Goal: Information Seeking & Learning: Understand process/instructions

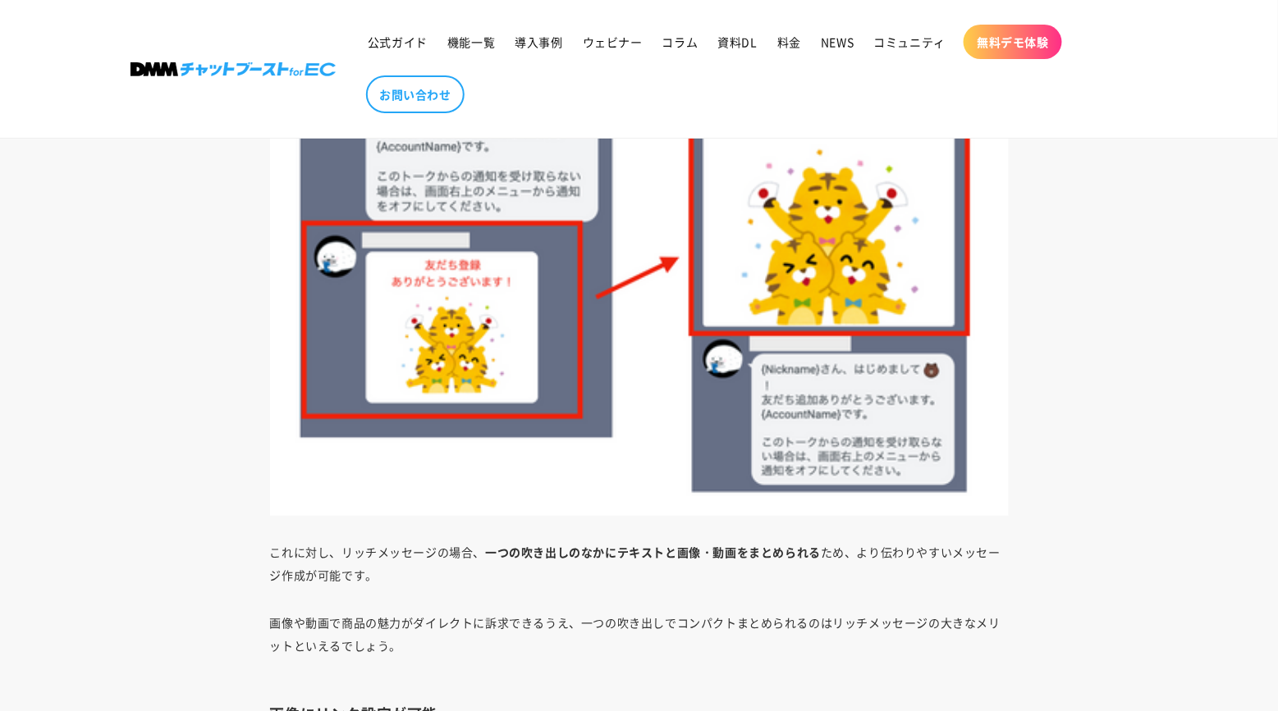
scroll to position [3913, 0]
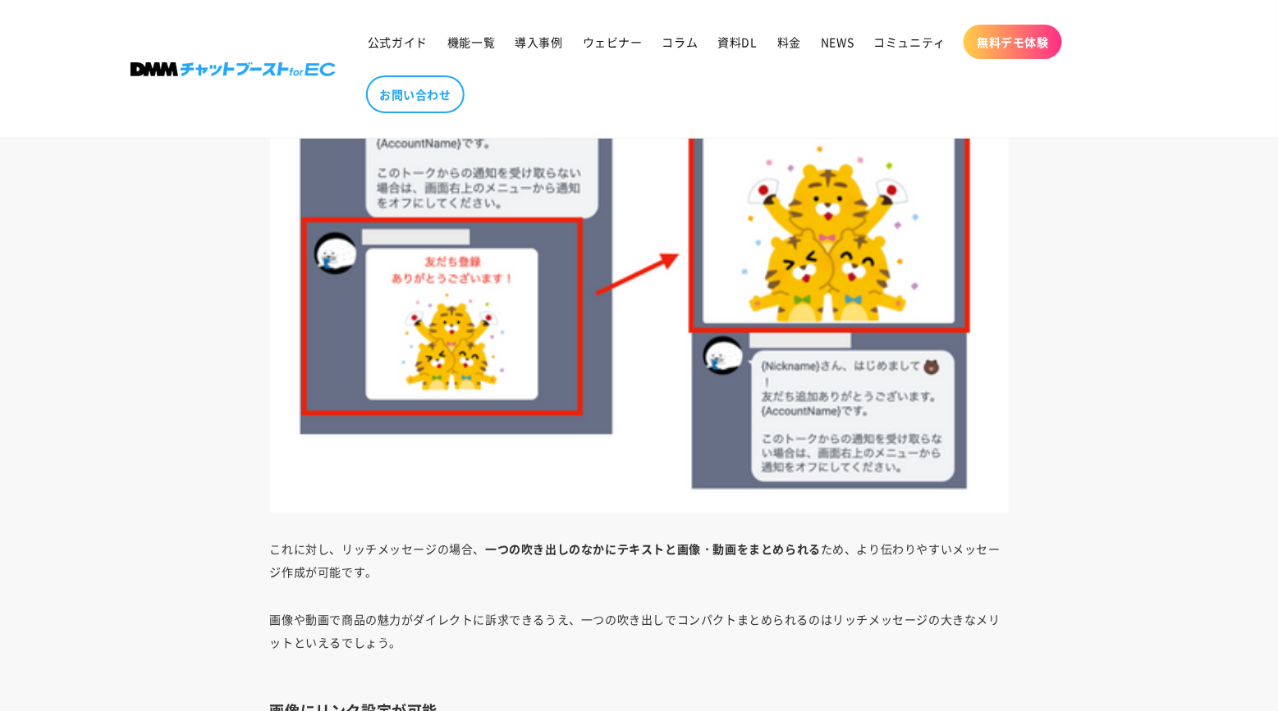
click at [471, 537] on p "これに対し、リッチメッセージの場合、 一つの吹き出しのなかにテキストと画像・動画をまとめられる ため、より伝わりやすいメッセージ作成が可能です。" at bounding box center [639, 560] width 738 height 46
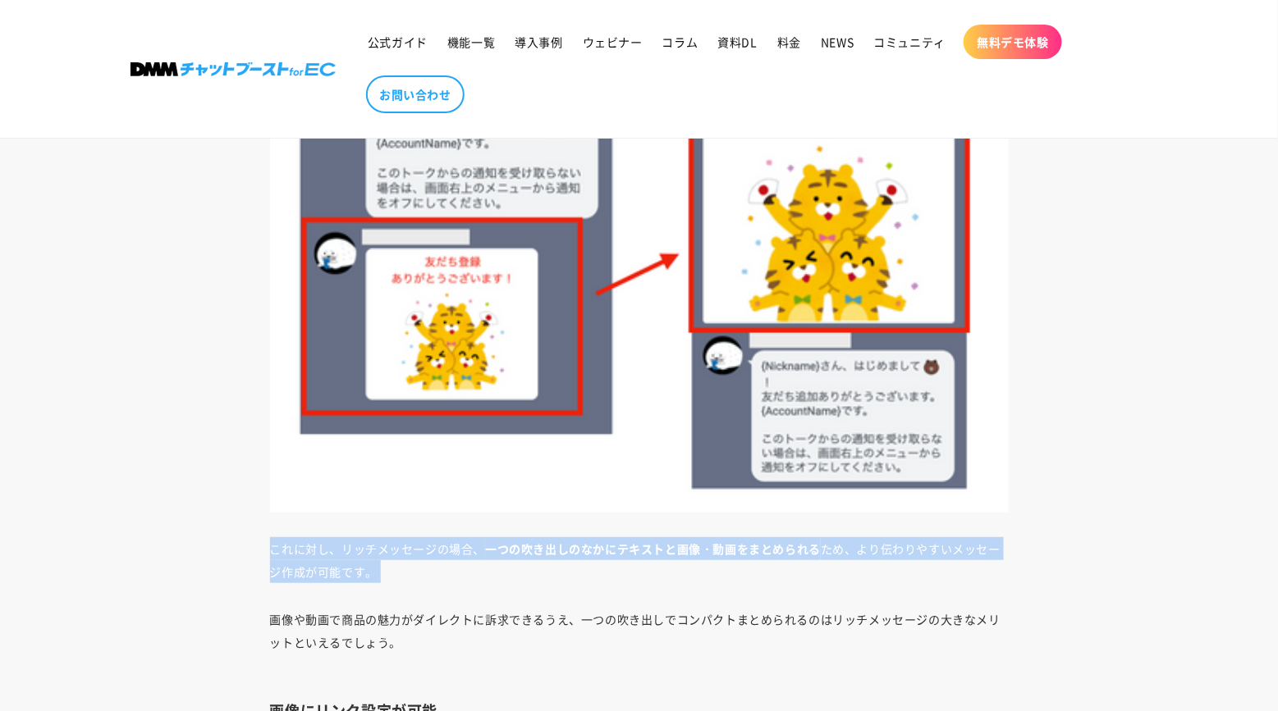
click at [471, 537] on p "これに対し、リッチメッセージの場合、 一つの吹き出しのなかにテキストと画像・動画をまとめられる ため、より伝わりやすいメッセージ作成が可能です。" at bounding box center [639, 560] width 738 height 46
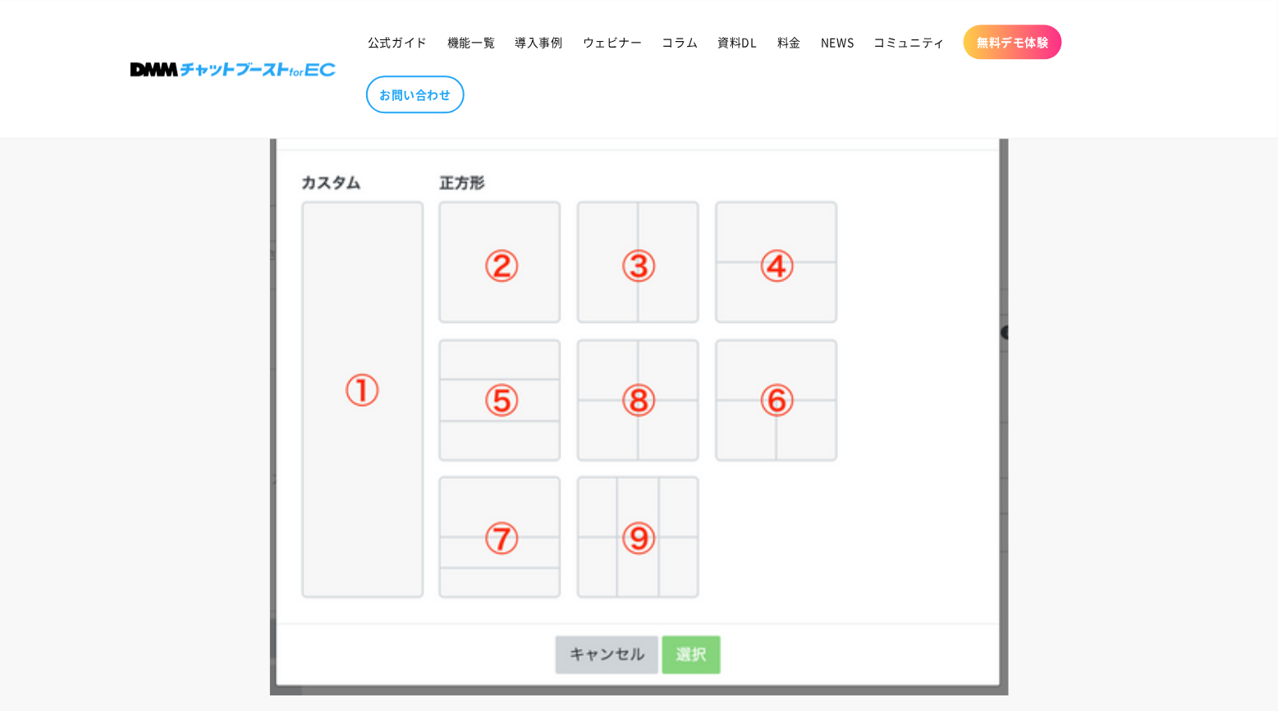
scroll to position [7352, 0]
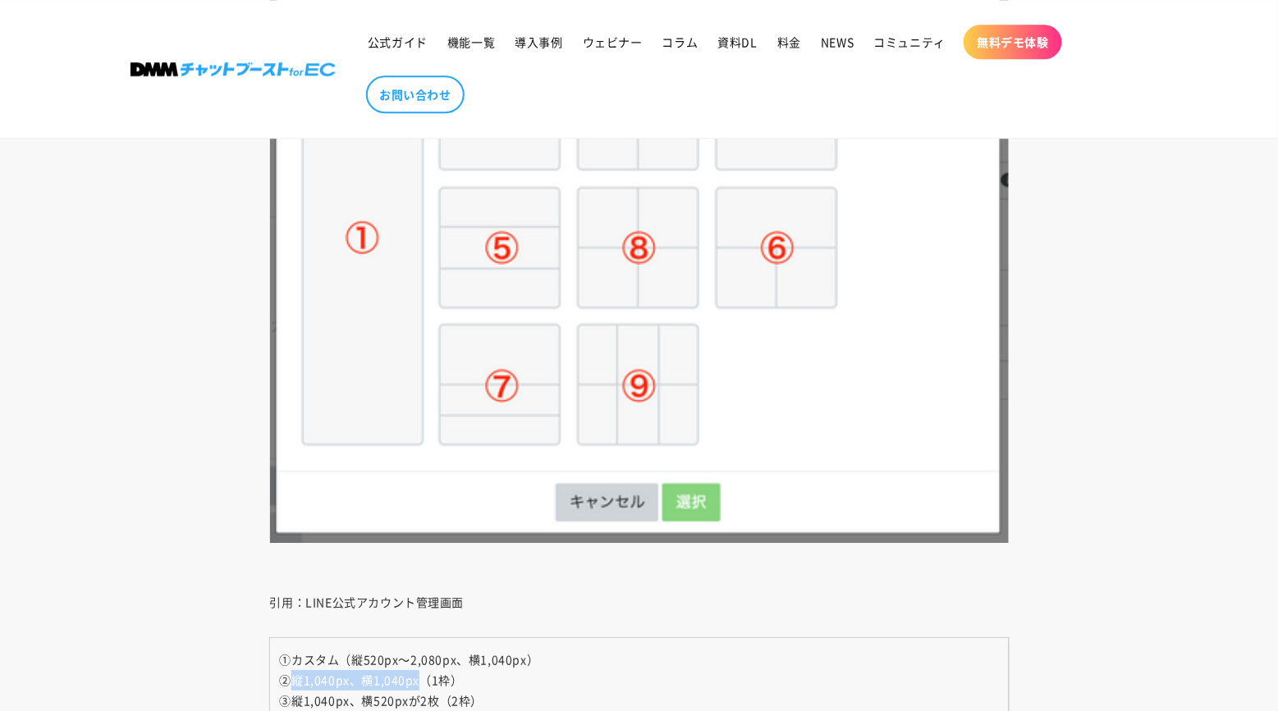
drag, startPoint x: 297, startPoint y: 604, endPoint x: 420, endPoint y: 604, distance: 123.1
click at [420, 672] on span "②縦1,040px、横1,040px（1枠）" at bounding box center [371, 680] width 183 height 16
copy span "縦1,040px、横1,040px"
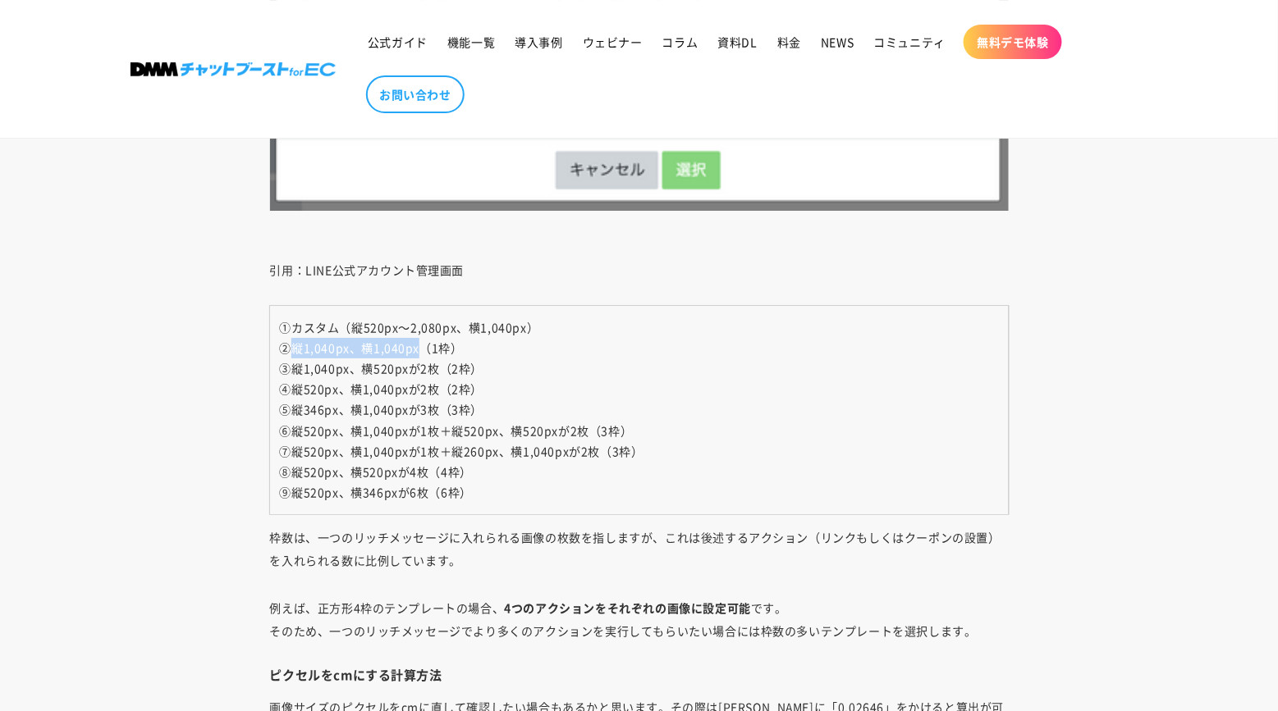
scroll to position [7688, 0]
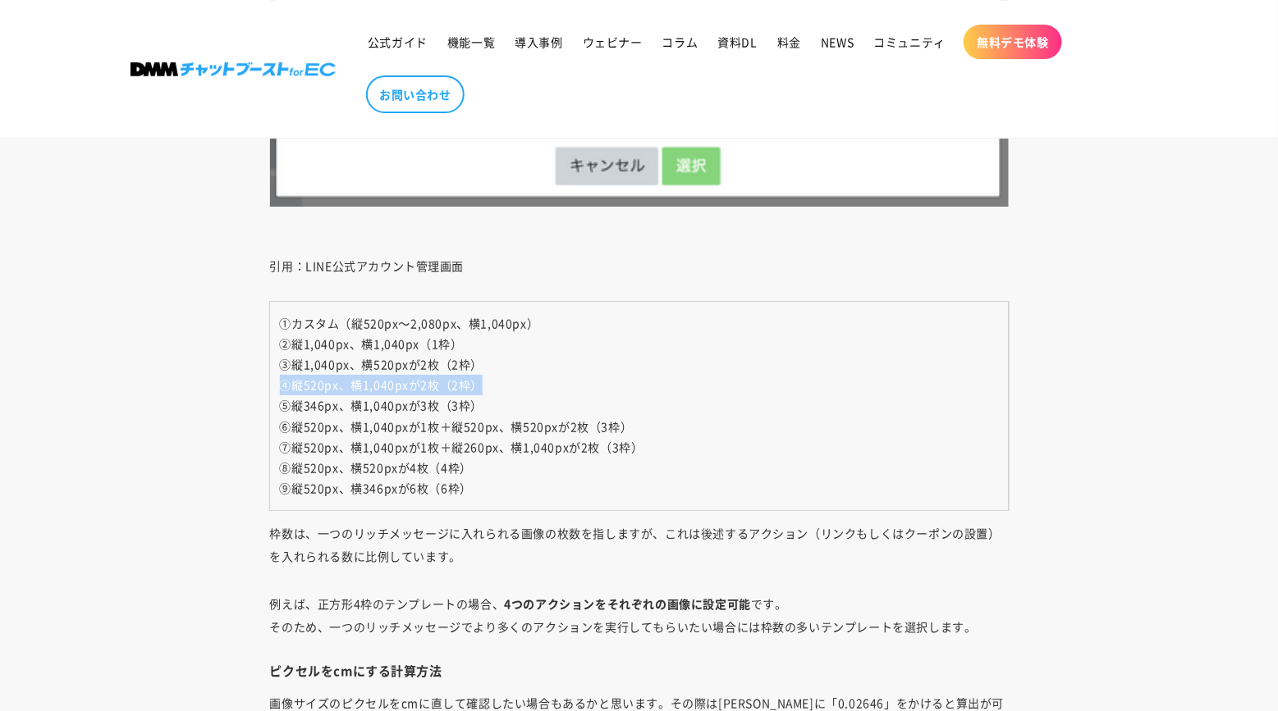
drag, startPoint x: 484, startPoint y: 313, endPoint x: 274, endPoint y: 310, distance: 210.1
click at [274, 310] on td "①カスタム（縦520px～2,080px、横1,040px） ②縦1,040px、横1,040px（1枠） ③縦1,040px、横520pxが2枚（2枠） ④…" at bounding box center [639, 406] width 738 height 209
copy span "④縦520px、横1,040pxが2枚（2枠）"
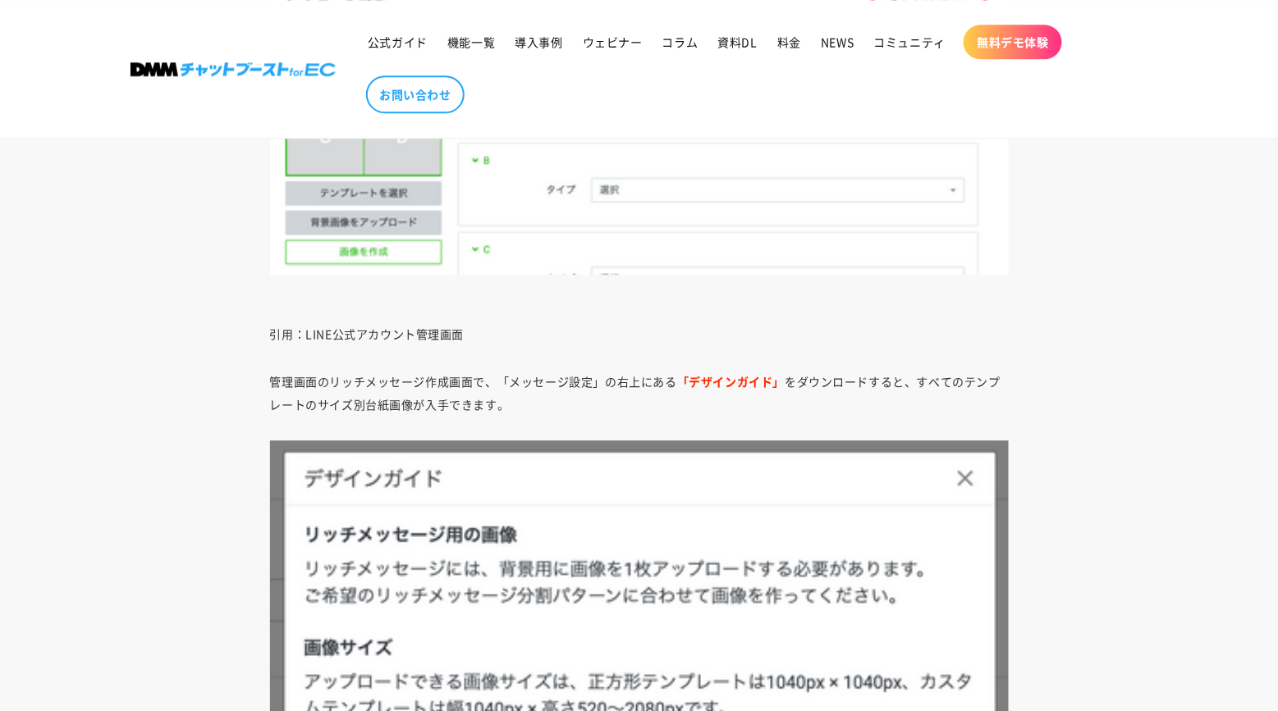
scroll to position [11136, 0]
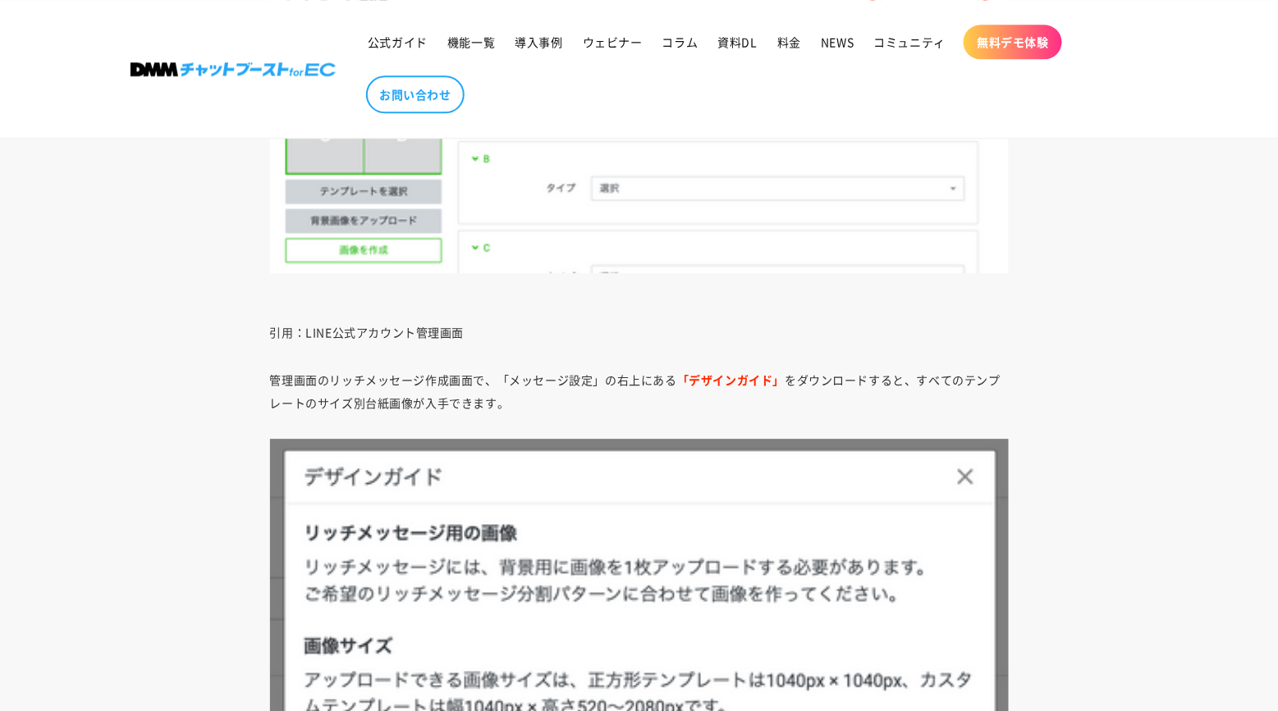
click at [720, 372] on strong "「デザインガイド」" at bounding box center [730, 380] width 107 height 16
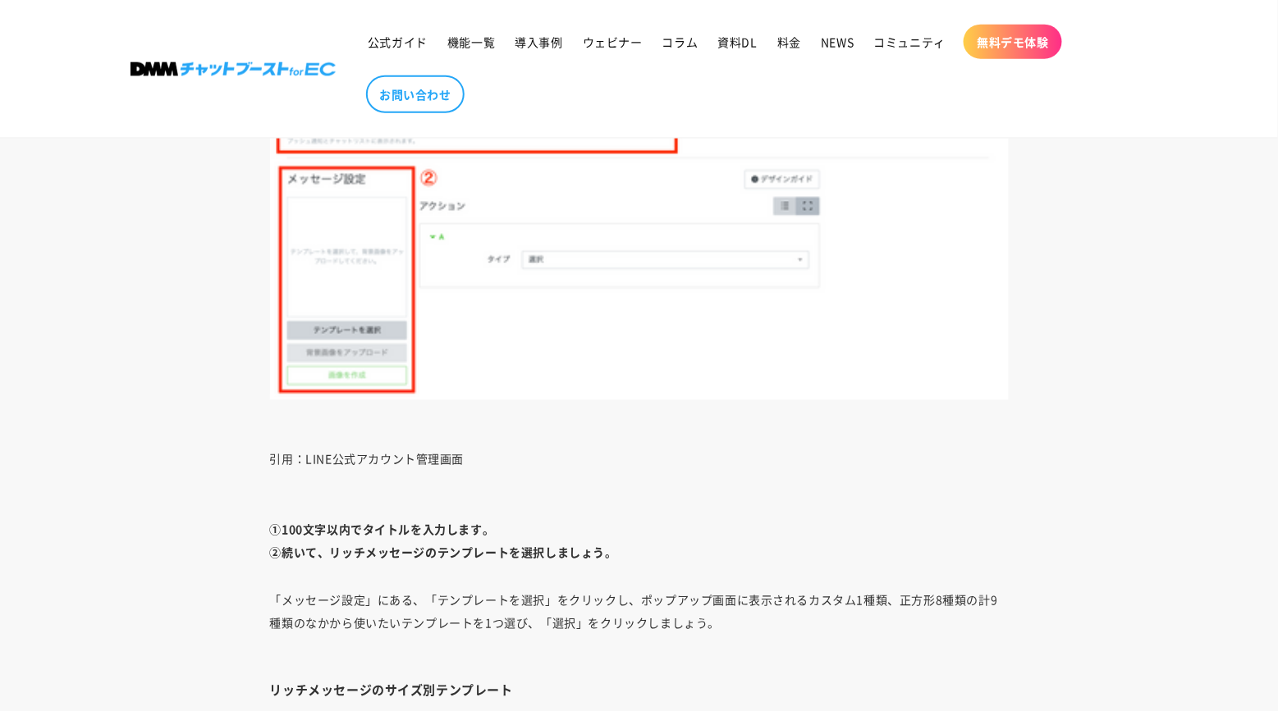
scroll to position [6513, 0]
